Goal: Transaction & Acquisition: Obtain resource

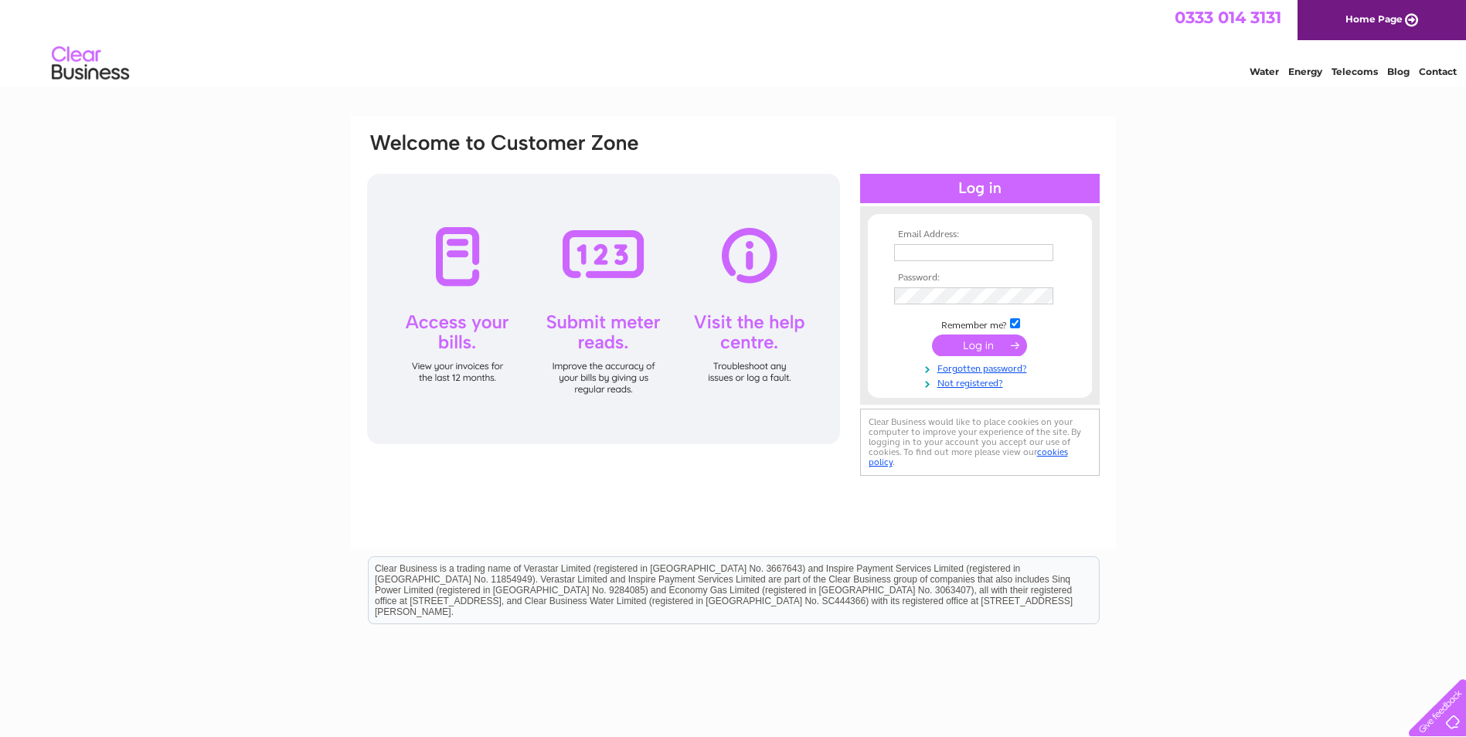
type input "jacqueline@pmbtaxation.co.uk"
click at [985, 337] on input "submit" at bounding box center [979, 346] width 95 height 22
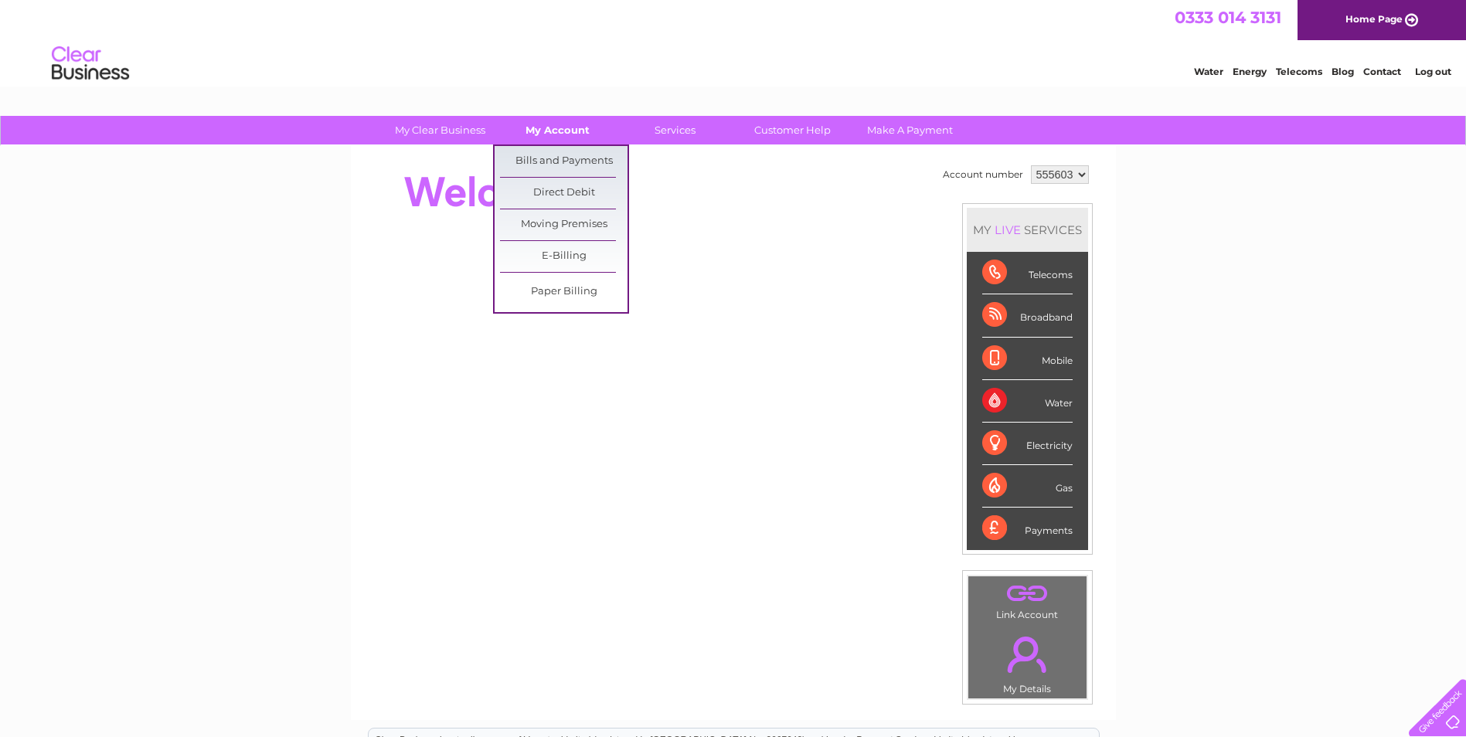
click at [555, 125] on link "My Account" at bounding box center [557, 130] width 127 height 29
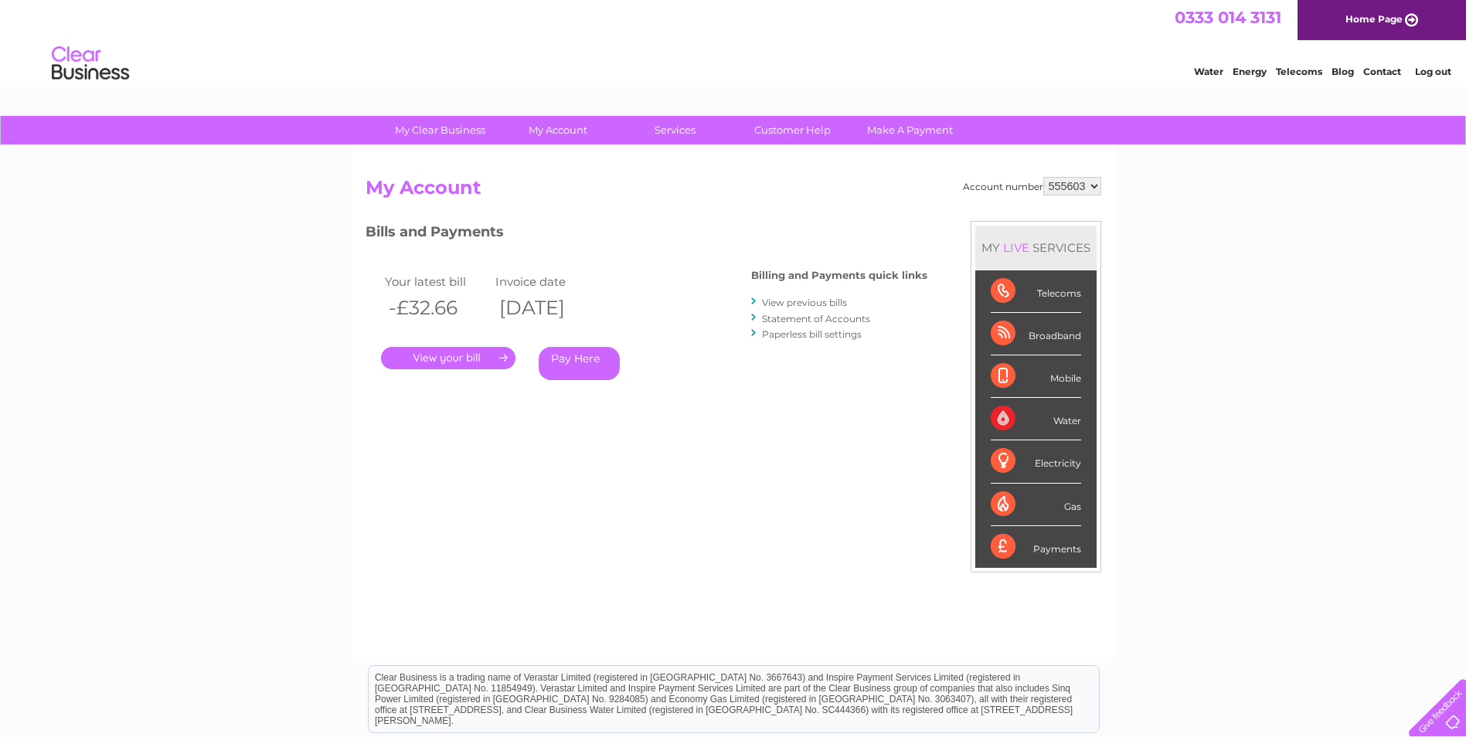
click at [1097, 188] on select "555603 910011" at bounding box center [1072, 186] width 58 height 19
select select "910011"
click at [1043, 177] on select "555603 910011" at bounding box center [1072, 186] width 58 height 19
click at [459, 358] on link "." at bounding box center [448, 358] width 134 height 22
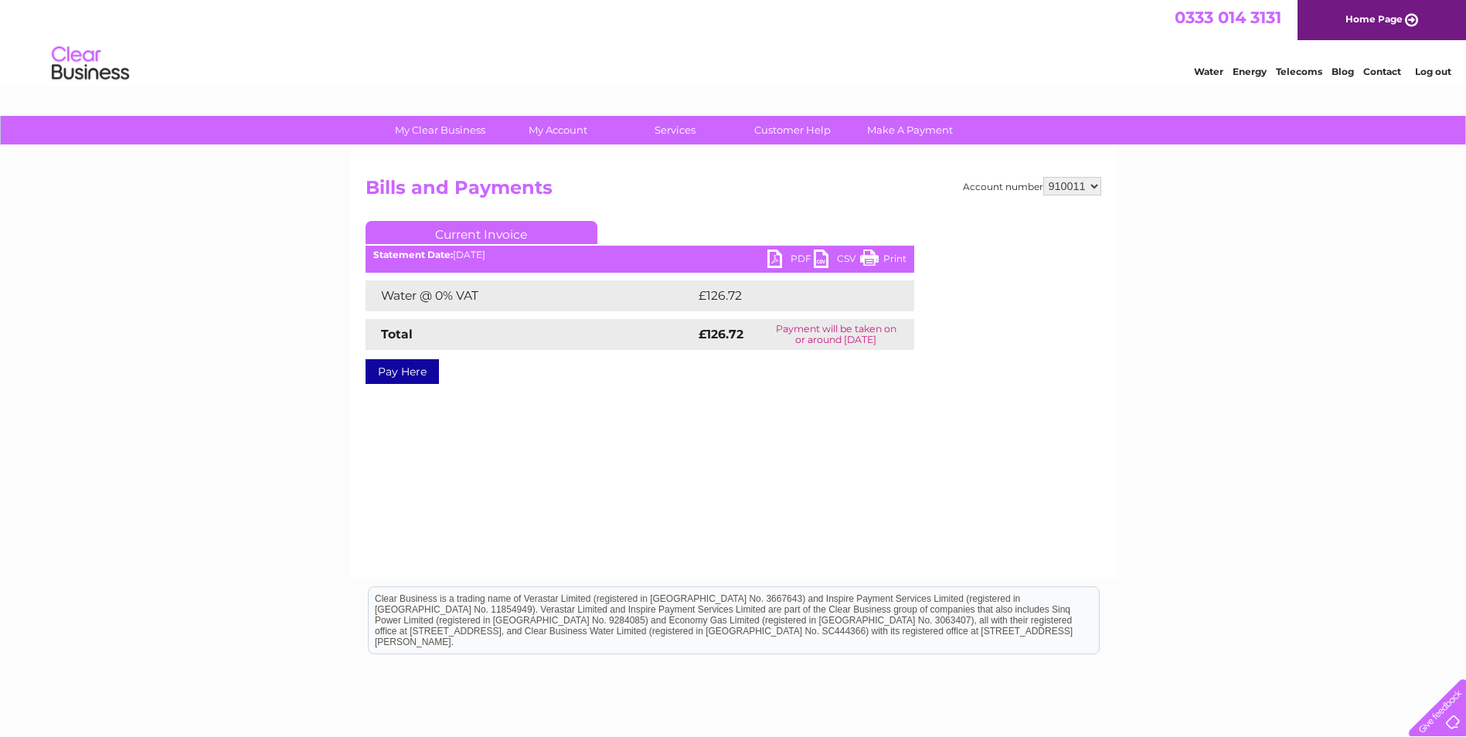
click at [783, 257] on link "PDF" at bounding box center [790, 261] width 46 height 22
